Goal: Task Accomplishment & Management: Complete application form

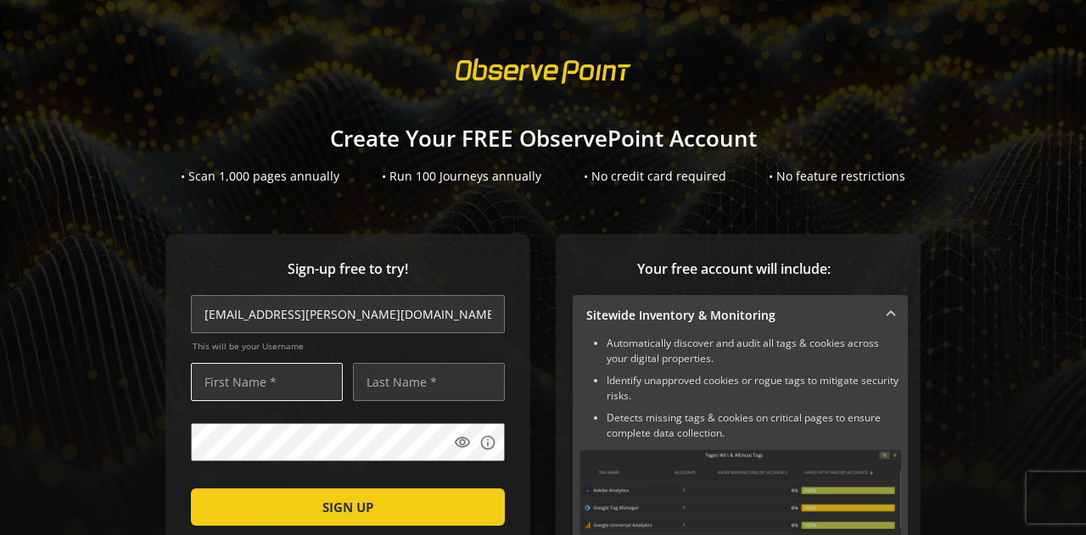
type input "[EMAIL_ADDRESS][PERSON_NAME][DOMAIN_NAME]"
click at [258, 394] on input "text" at bounding box center [267, 382] width 152 height 38
type input "Arijit"
click at [378, 375] on input "text" at bounding box center [429, 382] width 152 height 38
type input "[PERSON_NAME]"
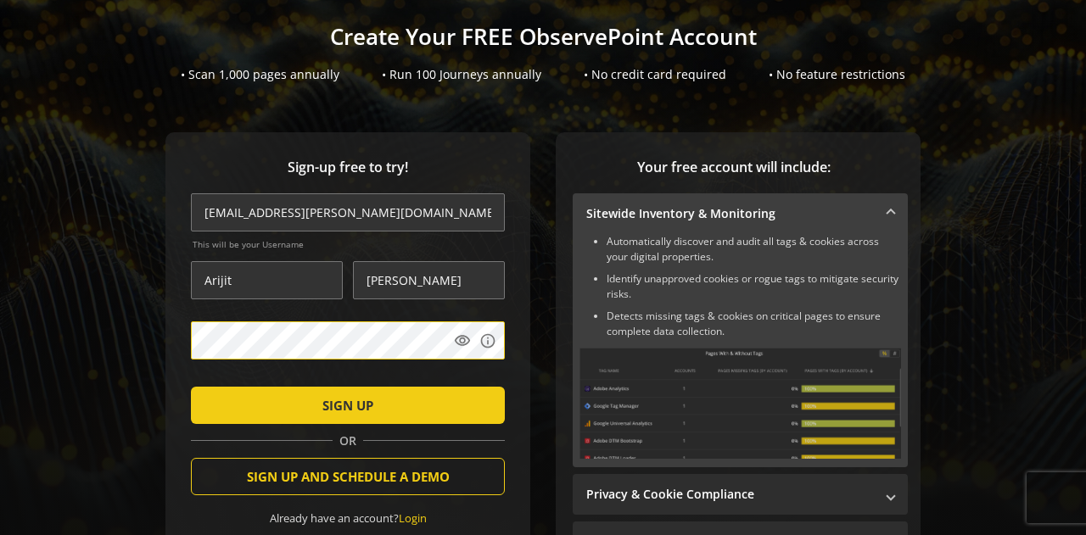
scroll to position [170, 0]
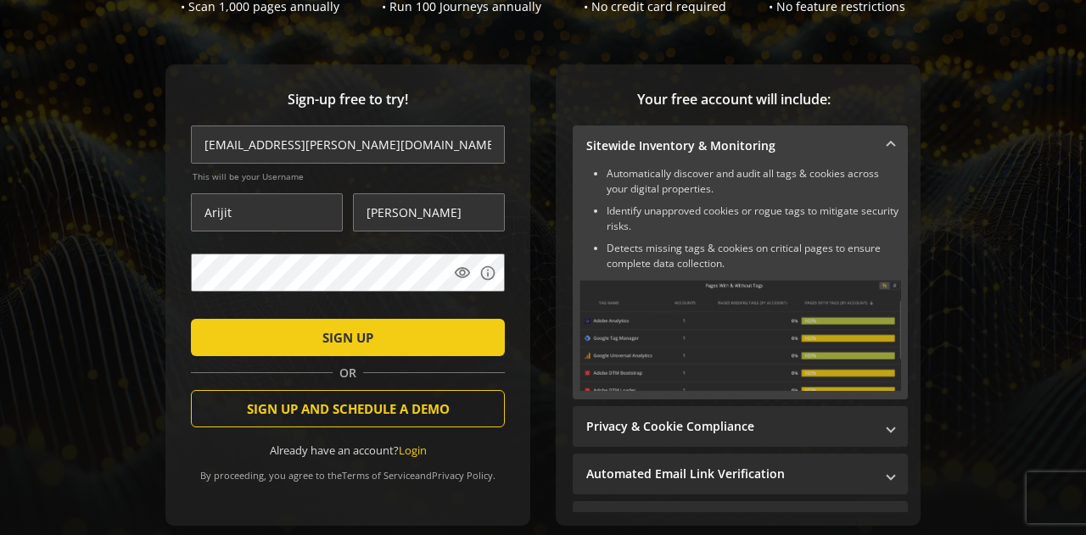
click at [405, 347] on span "submit" at bounding box center [348, 337] width 314 height 41
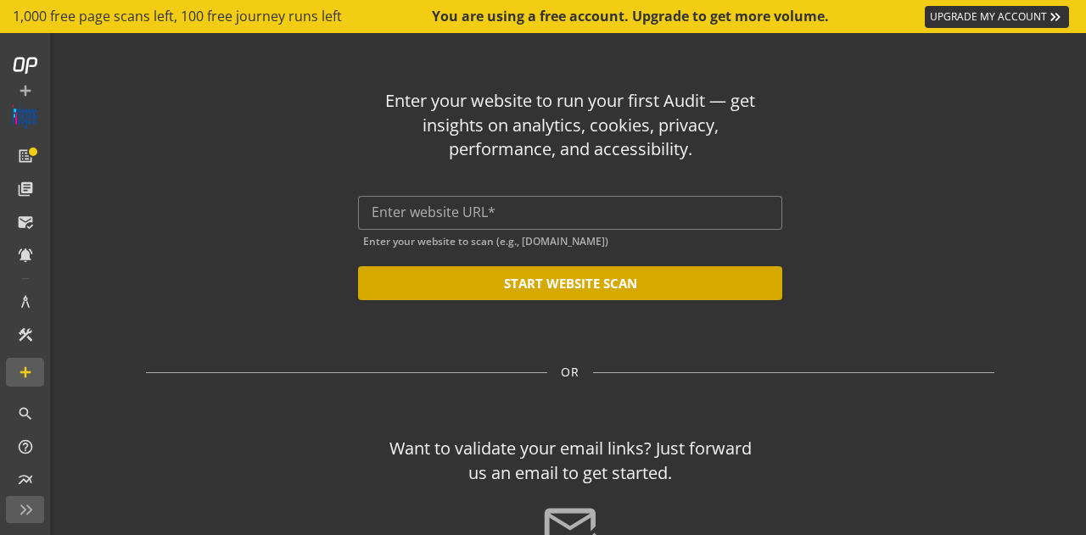
click at [531, 289] on button "START WEBSITE SCAN" at bounding box center [570, 283] width 424 height 34
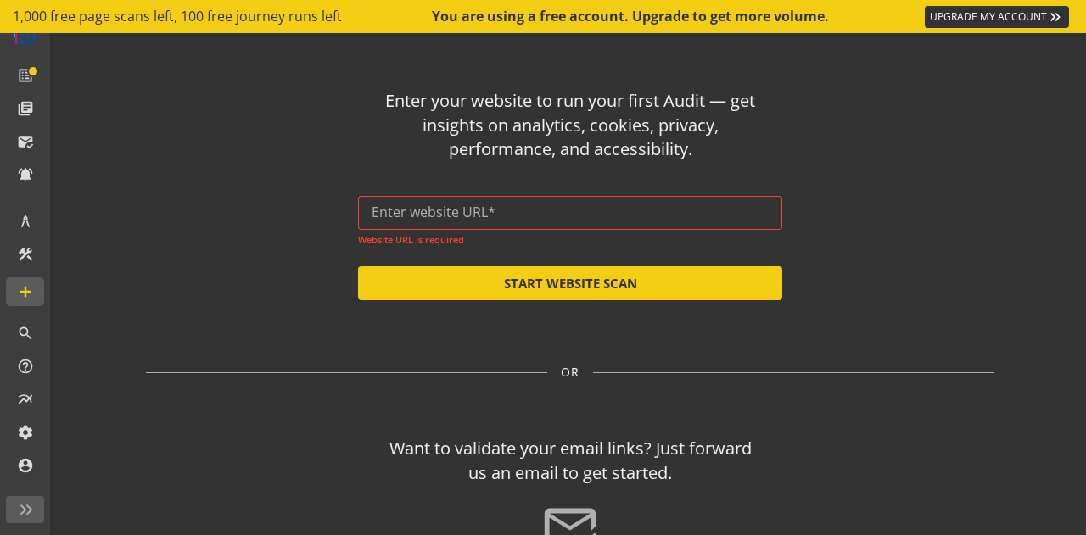
scroll to position [80, 0]
click at [292, 170] on div "Enter your website to run your first Audit — get insights on analytics, cookies…" at bounding box center [570, 187] width 848 height 225
